Goal: Use online tool/utility: Utilize a website feature to perform a specific function

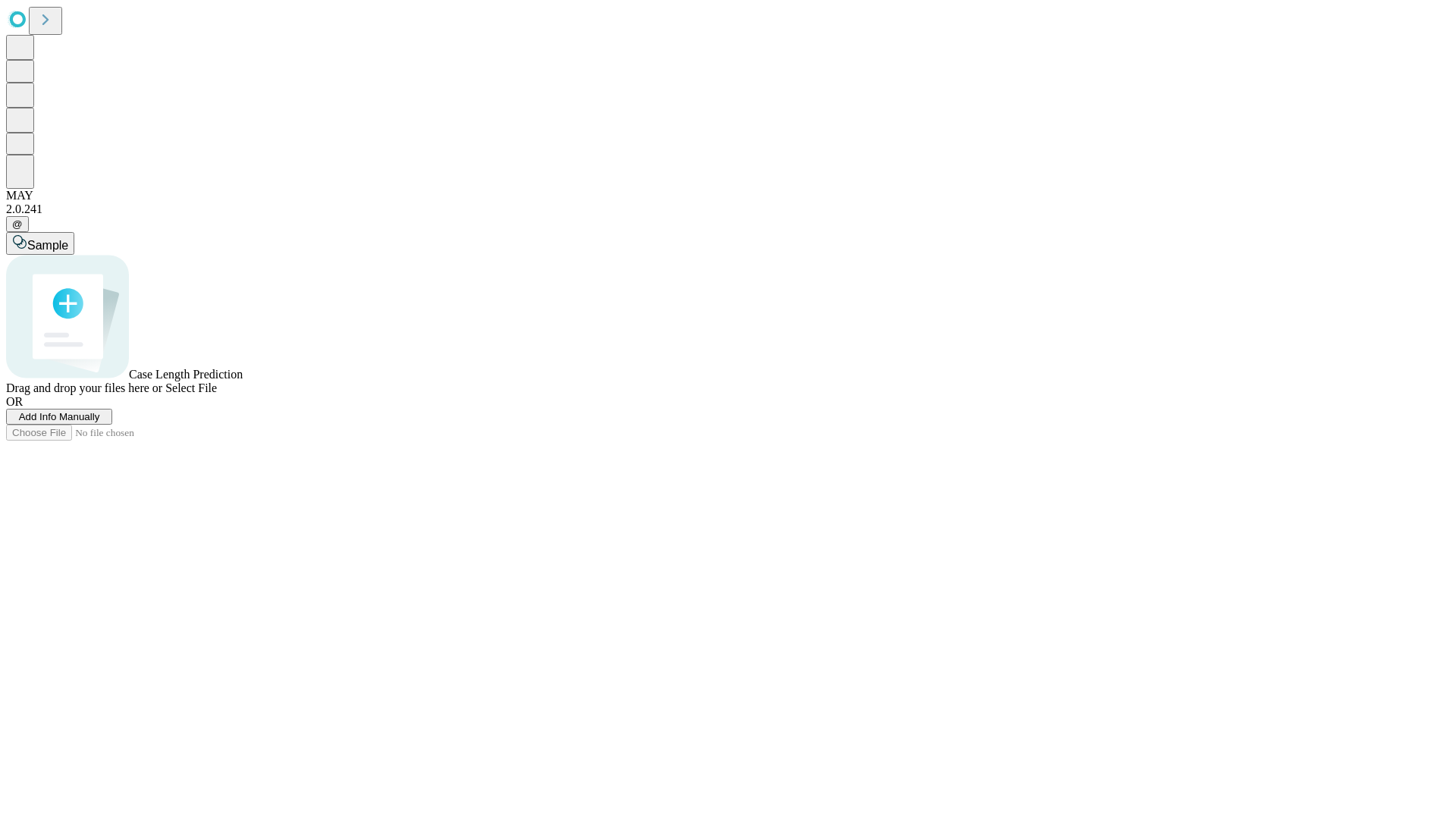
click at [100, 422] on span "Add Info Manually" at bounding box center [60, 416] width 81 height 11
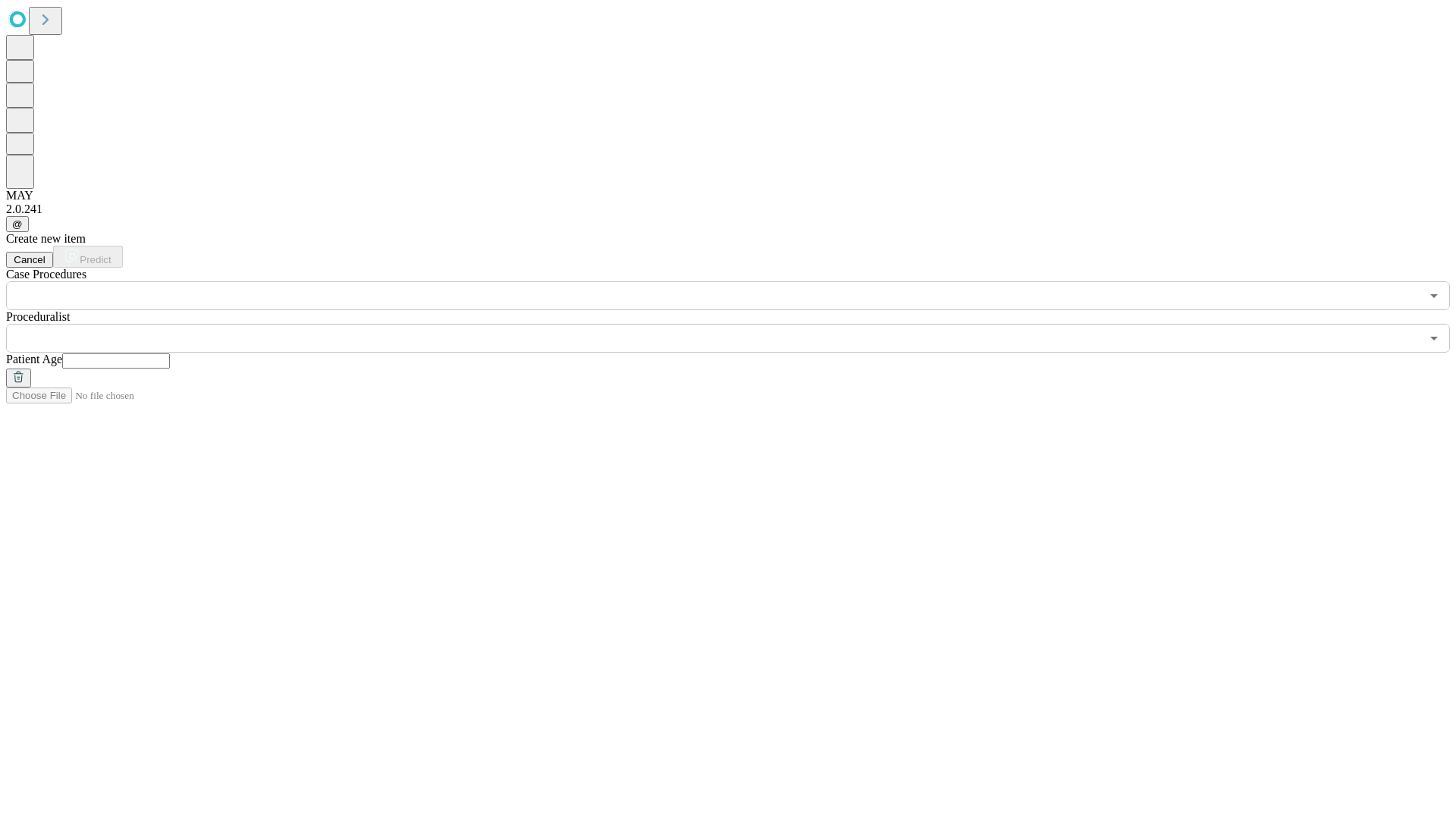
click at [170, 354] on input "text" at bounding box center [116, 361] width 108 height 15
type input "**"
click at [738, 324] on input "text" at bounding box center [714, 338] width 1414 height 29
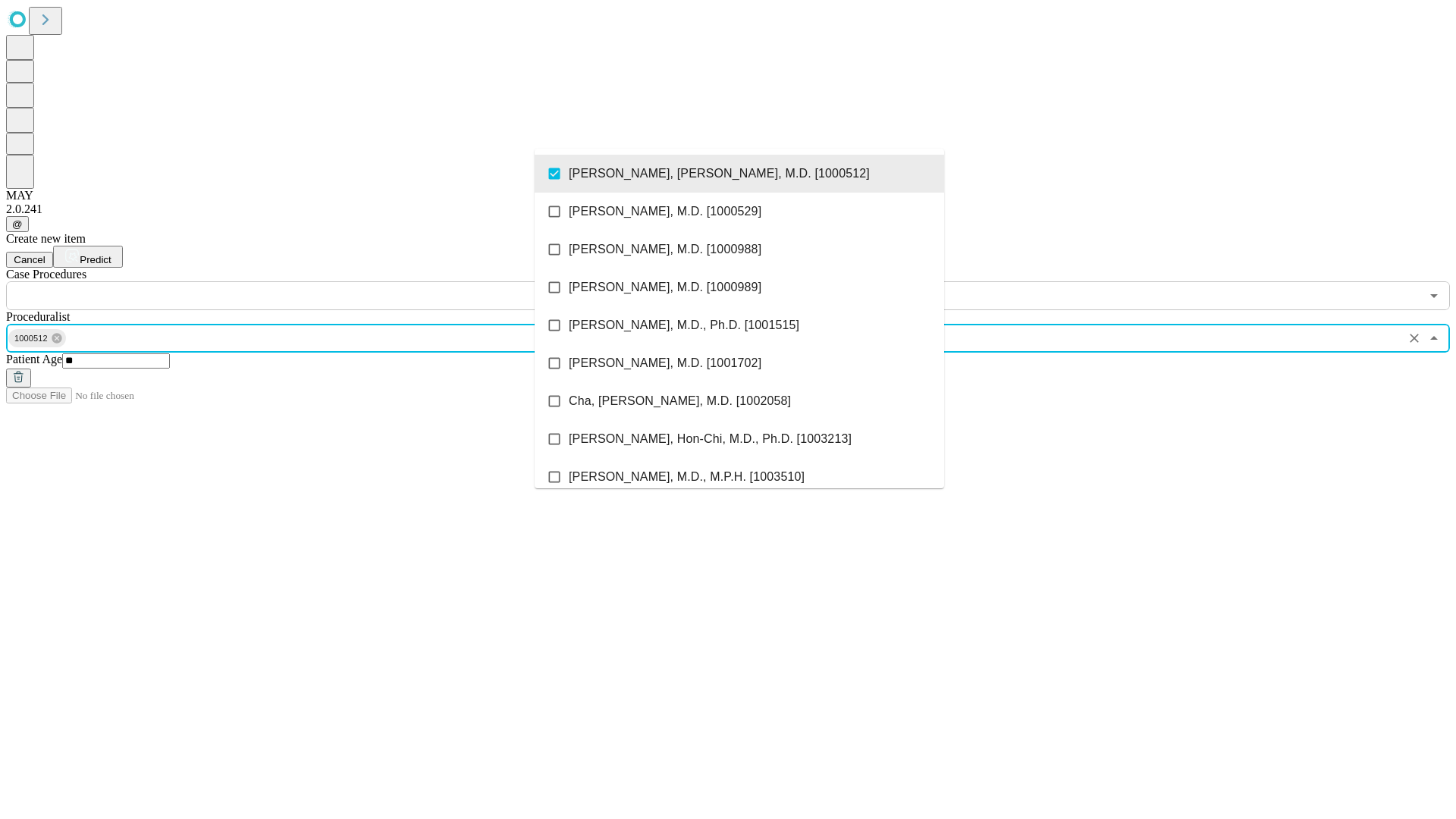
click at [318, 281] on input "text" at bounding box center [714, 296] width 1414 height 29
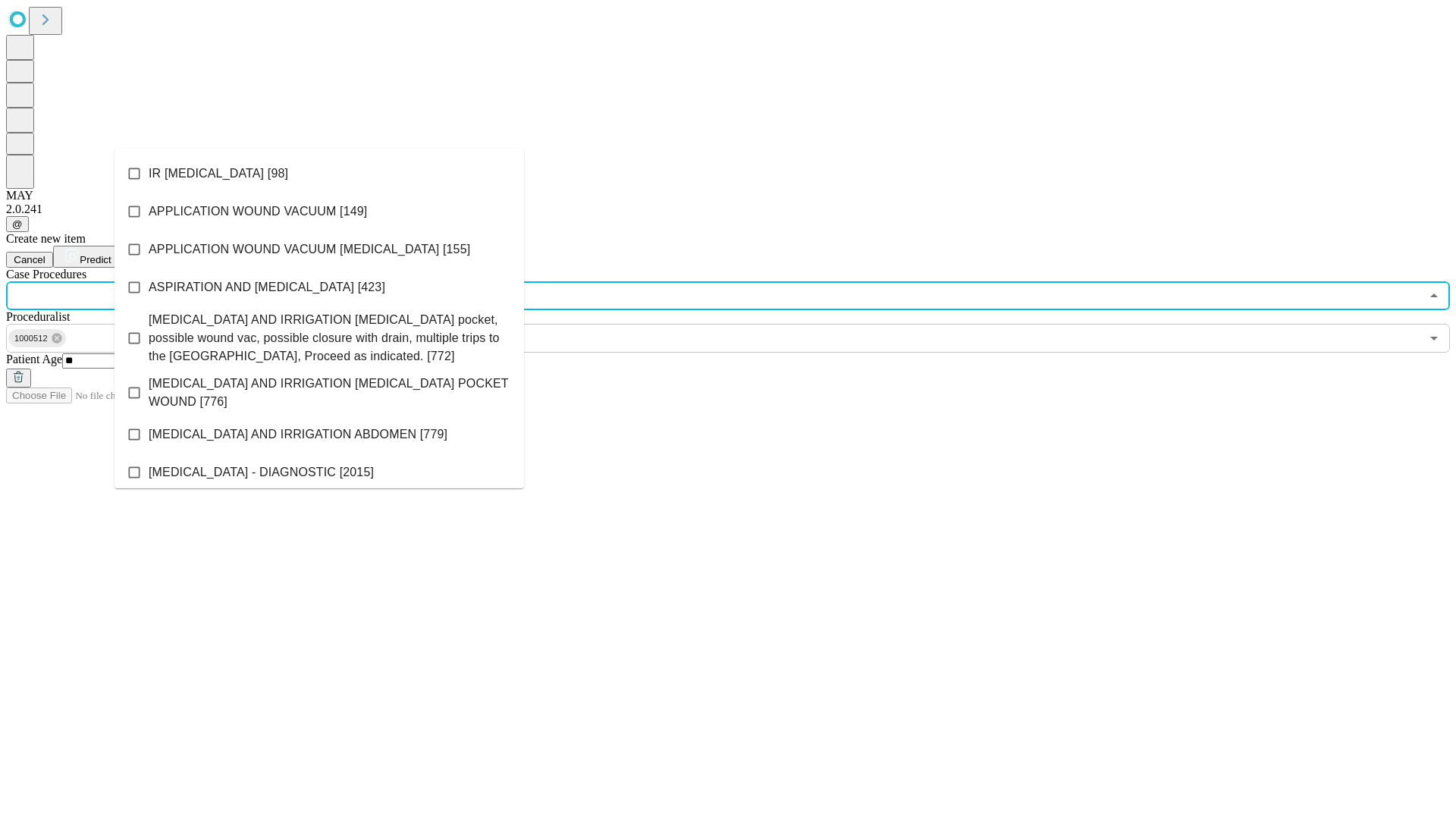
click at [319, 174] on li "IR [MEDICAL_DATA] [98]" at bounding box center [319, 173] width 409 height 38
click at [110, 254] on span "Predict" at bounding box center [95, 259] width 31 height 11
